Goal: Communication & Community: Answer question/provide support

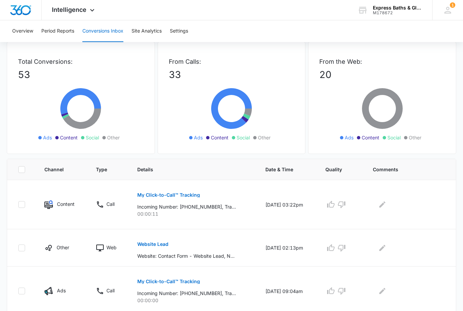
scroll to position [34, 0]
click at [346, 206] on icon "button" at bounding box center [342, 204] width 8 height 8
click at [384, 203] on icon "Edit Comments" at bounding box center [382, 204] width 8 height 8
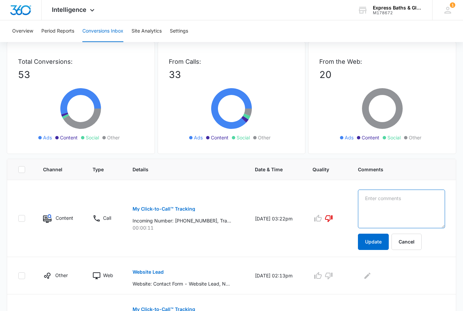
click at [385, 204] on textarea at bounding box center [401, 209] width 87 height 39
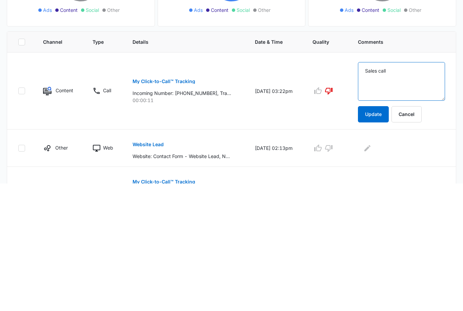
type textarea "Sales call"
click at [383, 234] on button "Update" at bounding box center [373, 242] width 31 height 16
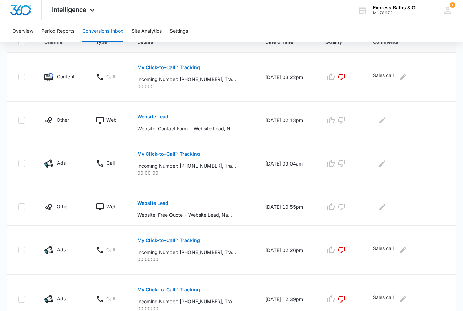
click at [155, 121] on button "Website Lead" at bounding box center [152, 117] width 31 height 16
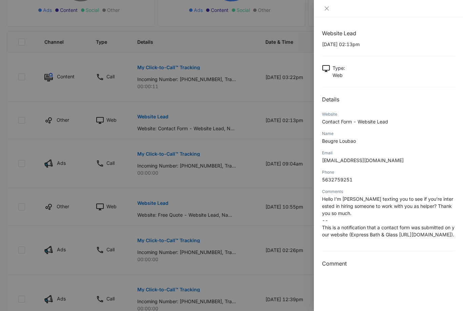
click at [329, 6] on icon "close" at bounding box center [326, 8] width 5 height 5
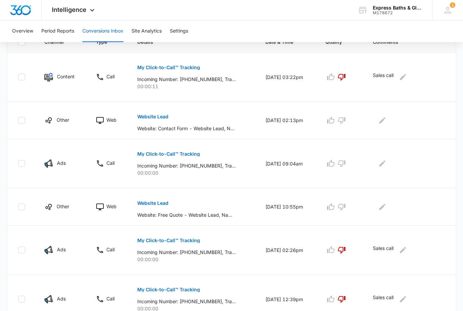
click at [344, 122] on icon "button" at bounding box center [342, 120] width 8 height 8
click at [385, 120] on icon "Edit Comments" at bounding box center [382, 120] width 6 height 6
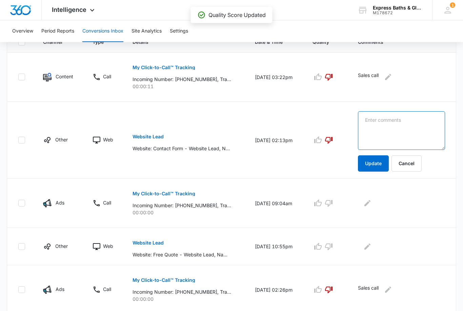
click at [385, 129] on textarea at bounding box center [401, 130] width 87 height 39
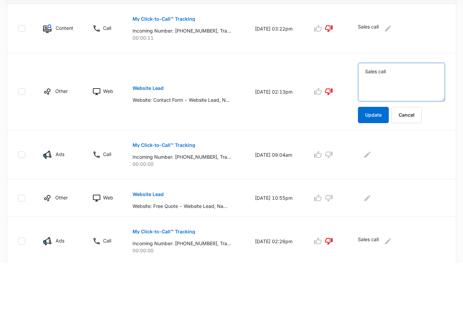
type textarea "Sales call"
click at [382, 155] on button "Update" at bounding box center [373, 163] width 31 height 16
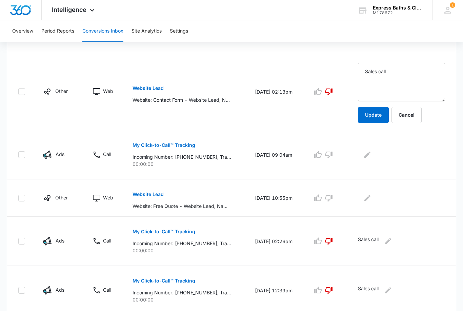
click at [385, 114] on button "Update" at bounding box center [373, 115] width 31 height 16
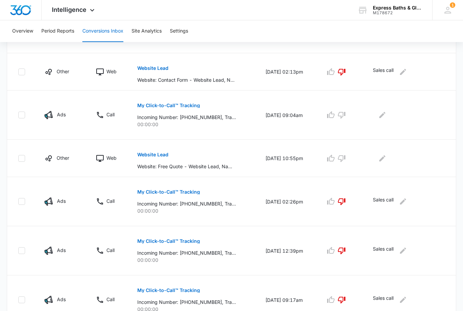
click at [379, 117] on button "Edit Comments" at bounding box center [382, 115] width 11 height 11
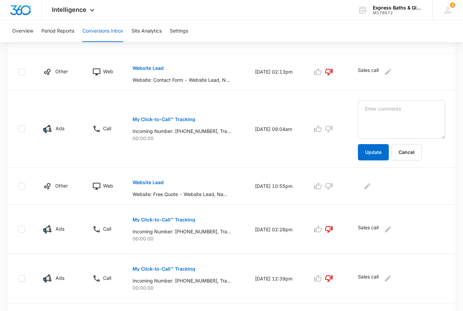
click at [448, 157] on td "Update Cancel" at bounding box center [403, 129] width 106 height 77
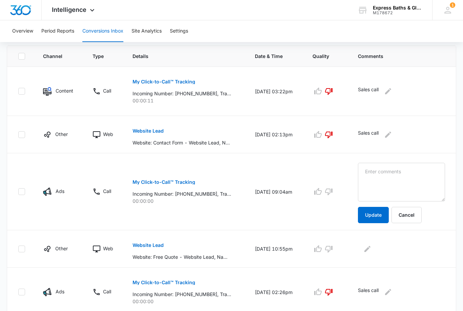
scroll to position [148, 0]
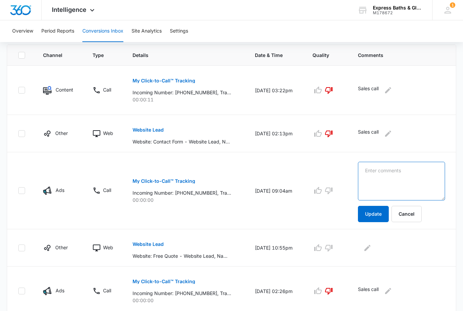
click at [388, 177] on textarea at bounding box center [401, 181] width 87 height 39
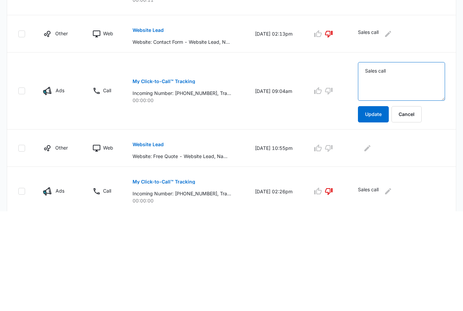
type textarea "Sales call"
click at [333, 187] on icon "button" at bounding box center [329, 191] width 8 height 8
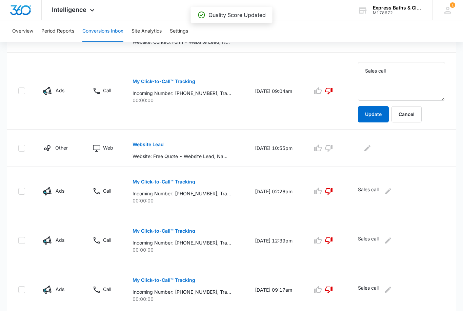
click at [384, 113] on button "Update" at bounding box center [373, 114] width 31 height 16
click at [381, 113] on button "Update" at bounding box center [373, 114] width 31 height 16
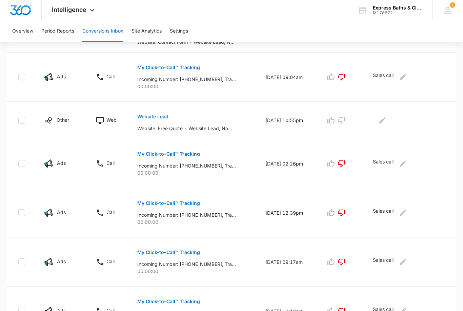
click at [191, 128] on p "Website: Free Quote - Website Lead, Name: [PERSON_NAME], Email: [EMAIL_ADDRESS]…" at bounding box center [186, 128] width 99 height 7
click at [180, 128] on p "Website: Free Quote - Website Lead, Name: [PERSON_NAME], Email: [EMAIL_ADDRESS]…" at bounding box center [186, 128] width 99 height 7
click at [151, 120] on button "Website Lead" at bounding box center [152, 117] width 31 height 16
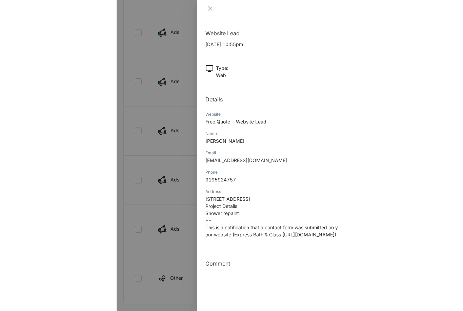
scroll to position [369, 0]
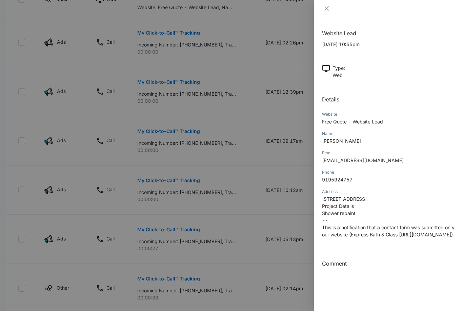
click at [456, 311] on div "Website Lead [DATE] 10:55pm Type : Web Details Website Free Quote - Website Lea…" at bounding box center [388, 164] width 149 height 294
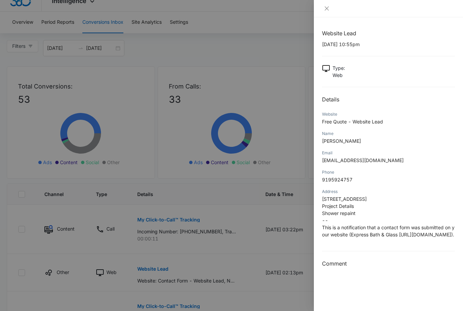
scroll to position [0, 0]
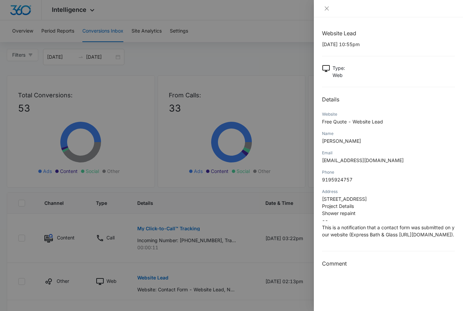
click at [330, 4] on div at bounding box center [388, 8] width 149 height 17
click at [326, 6] on icon "close" at bounding box center [326, 8] width 5 height 5
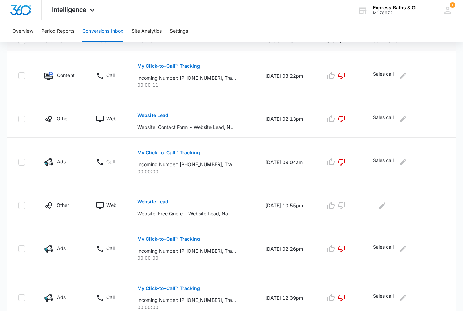
scroll to position [162, 0]
click at [344, 204] on icon "button" at bounding box center [342, 205] width 8 height 8
click at [385, 206] on icon "Edit Comments" at bounding box center [382, 205] width 8 height 8
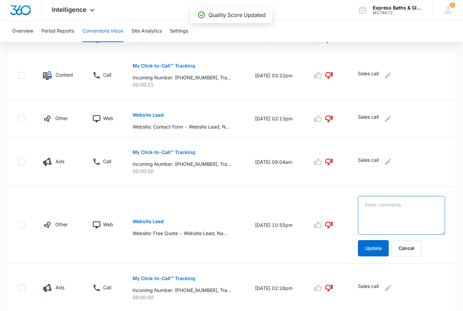
click at [382, 211] on textarea at bounding box center [401, 215] width 87 height 39
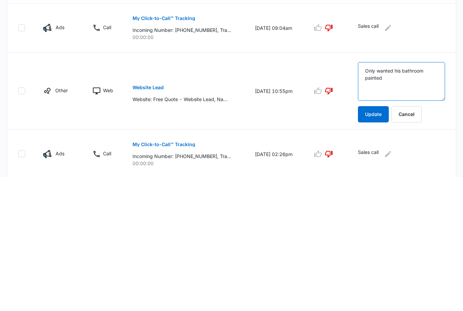
type textarea "Only wanted his bathroom painted"
click at [379, 240] on button "Update" at bounding box center [373, 248] width 31 height 16
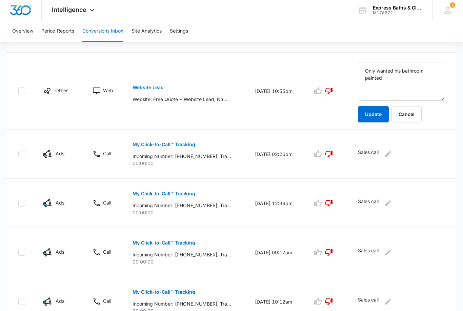
click at [382, 112] on button "Update" at bounding box center [373, 114] width 31 height 16
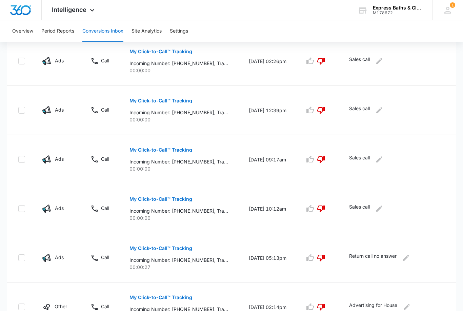
scroll to position [370, 0]
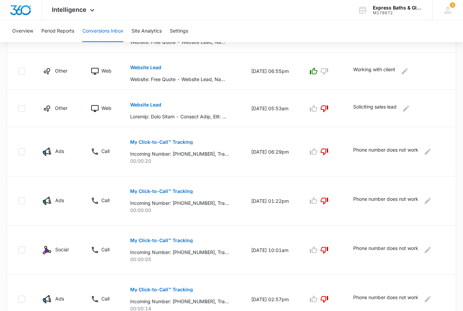
scroll to position [346, 0]
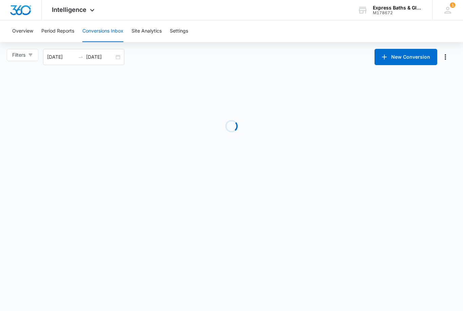
scroll to position [0, 0]
